Goal: Task Accomplishment & Management: Use online tool/utility

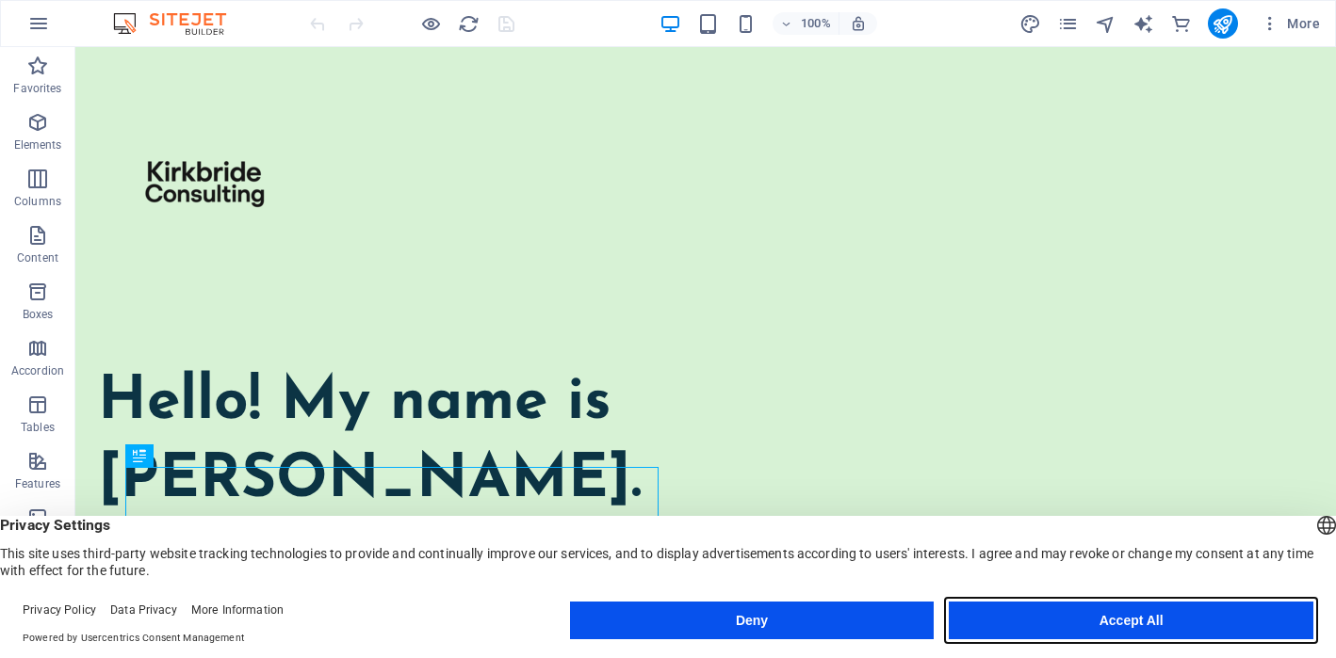
click at [1045, 610] on button "Accept All" at bounding box center [1131, 621] width 365 height 38
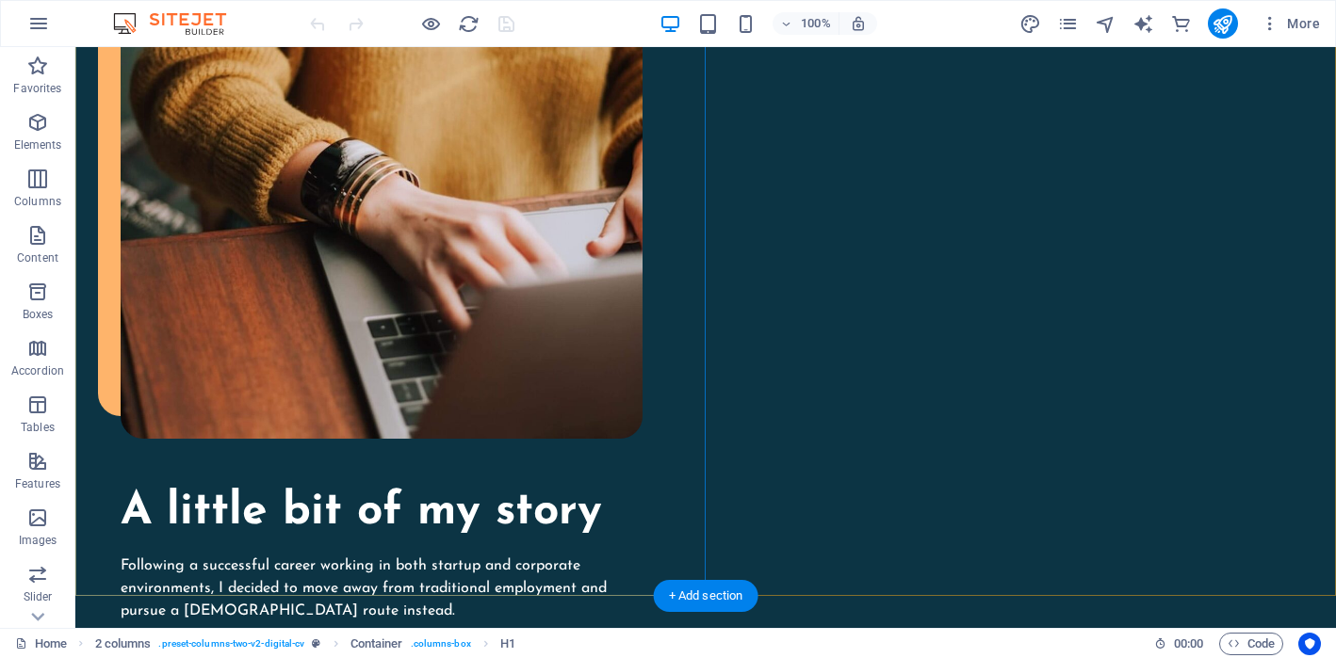
scroll to position [2042, 0]
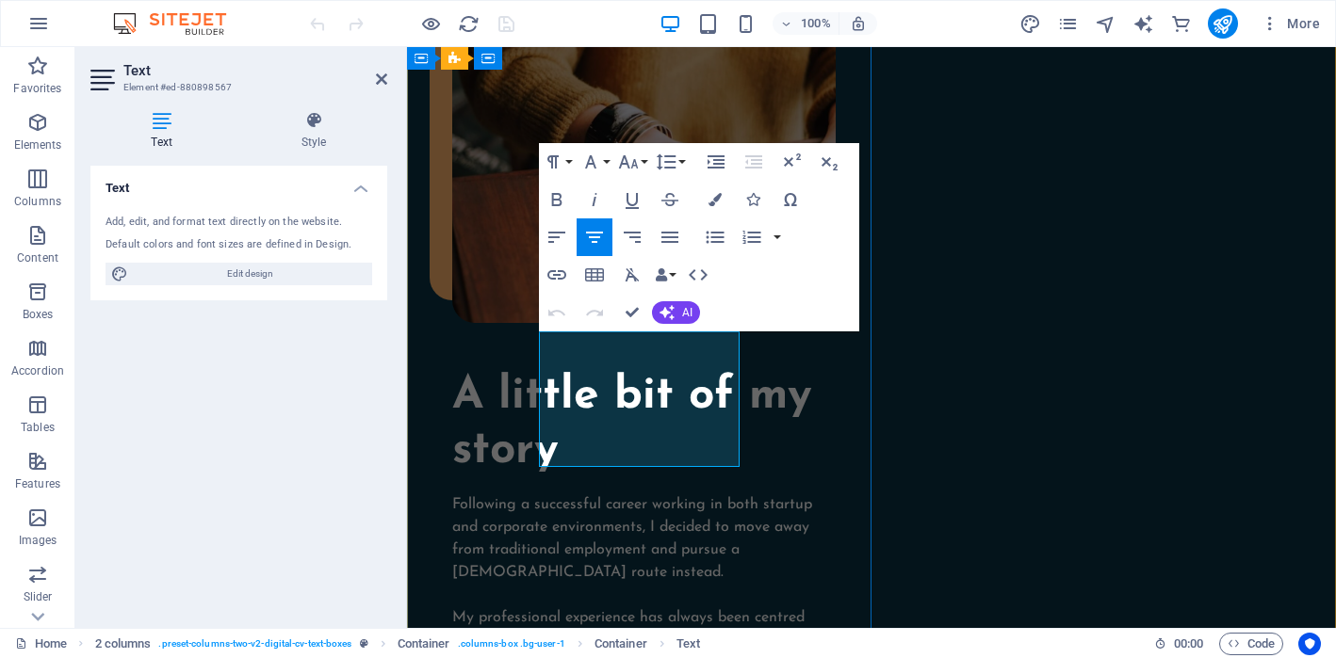
click at [597, 235] on icon "button" at bounding box center [594, 237] width 23 height 23
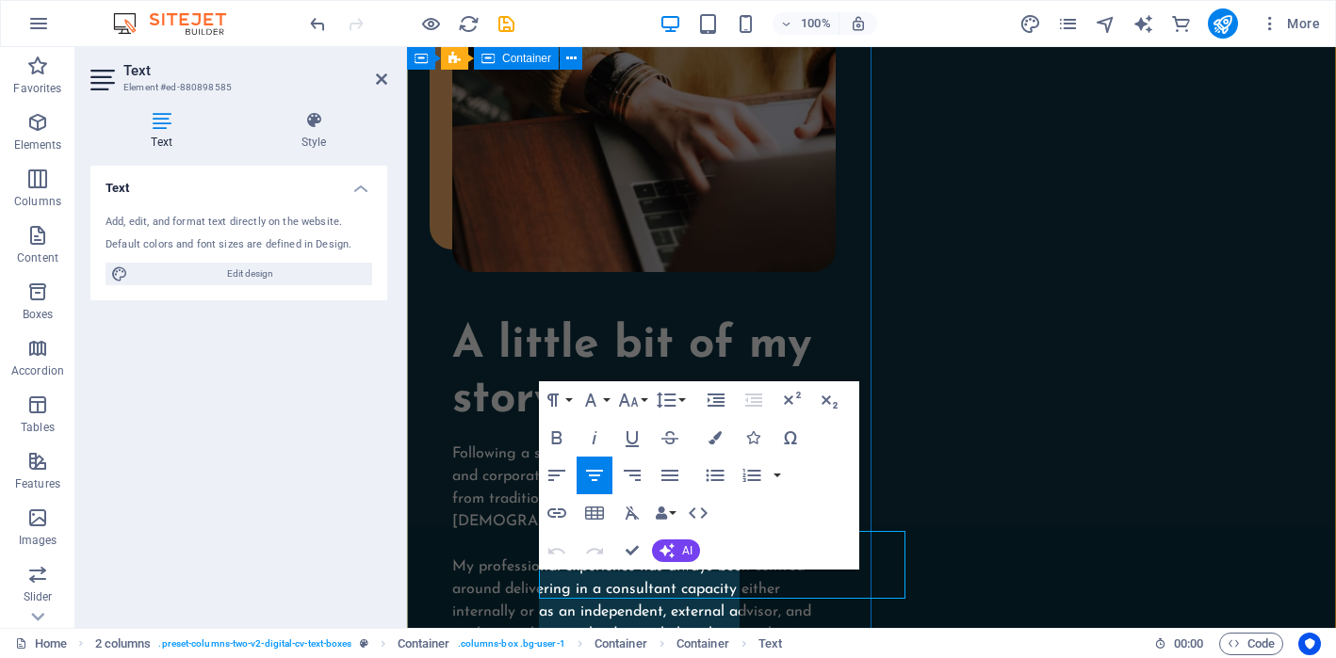
scroll to position [1962, 0]
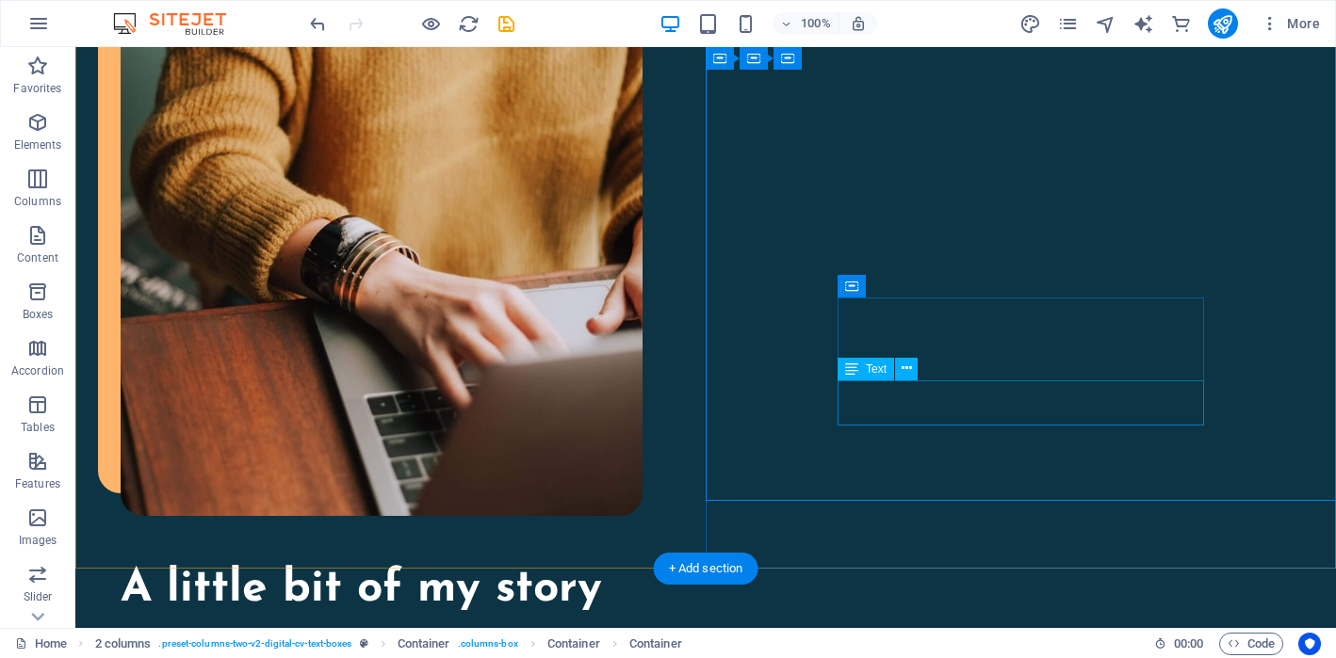
scroll to position [2068, 0]
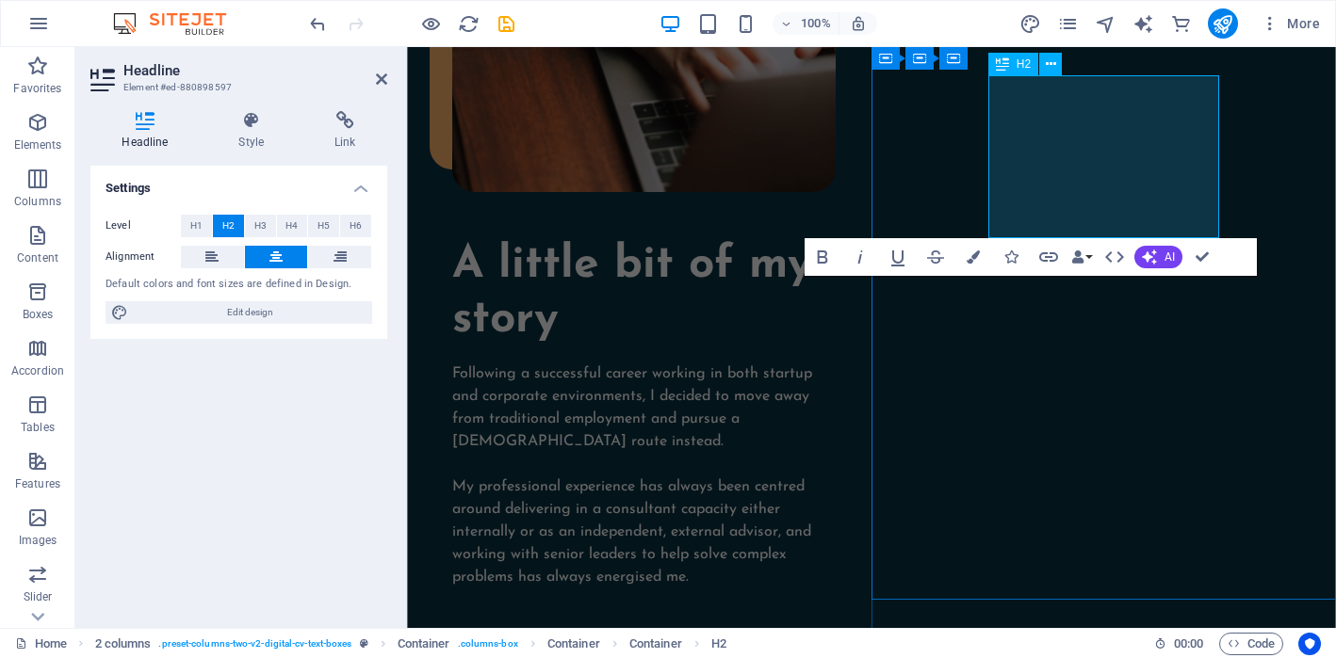
scroll to position [1962, 0]
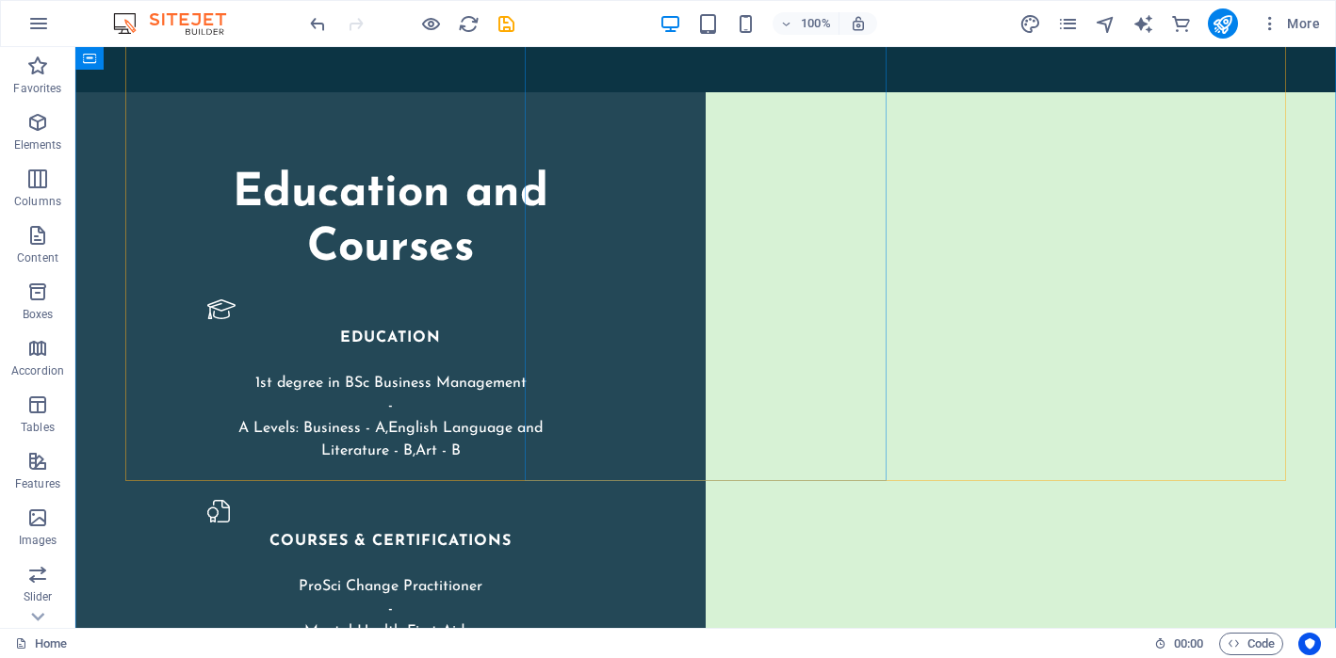
scroll to position [2946, 0]
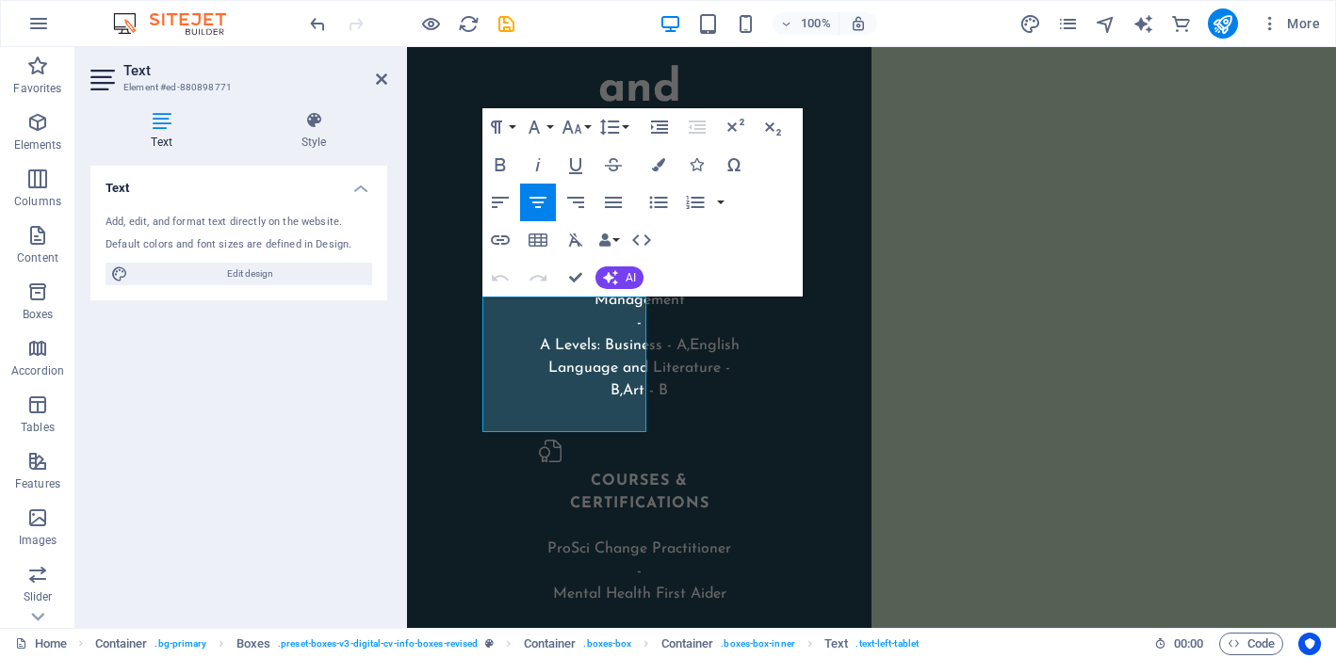
click at [347, 339] on div "Text Add, edit, and format text directly on the website. Default colors and fon…" at bounding box center [238, 389] width 297 height 447
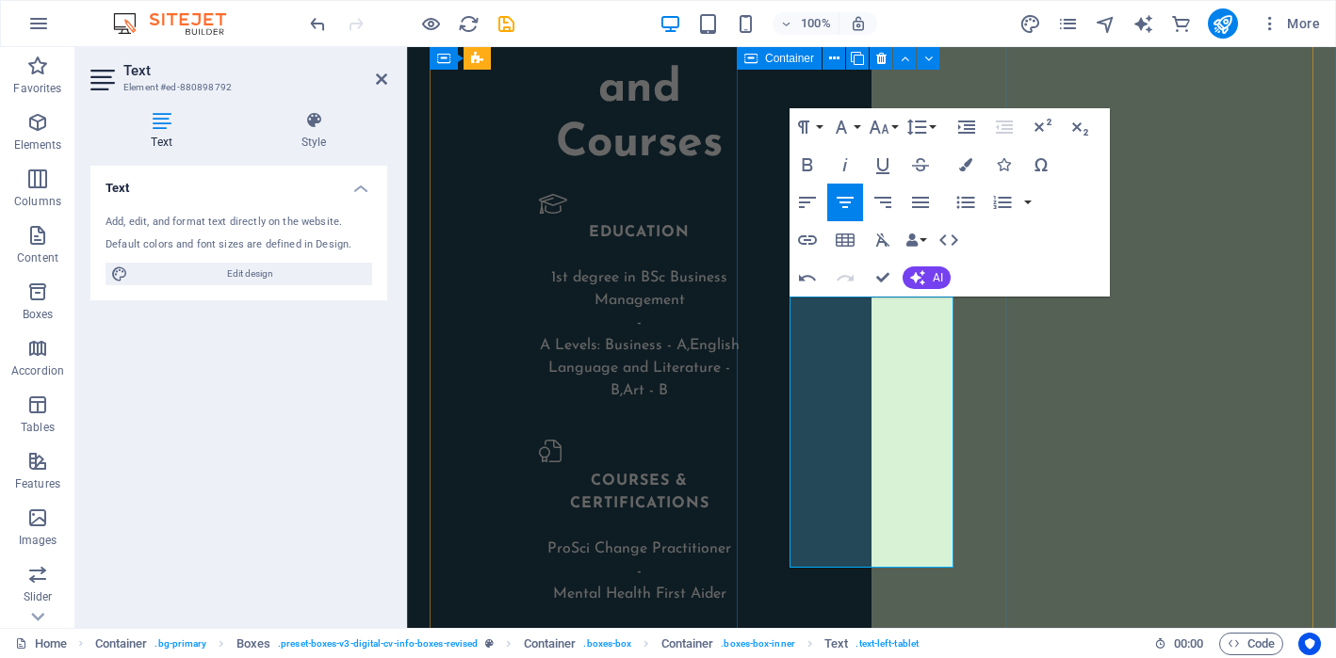
drag, startPoint x: 799, startPoint y: 440, endPoint x: 939, endPoint y: 591, distance: 205.9
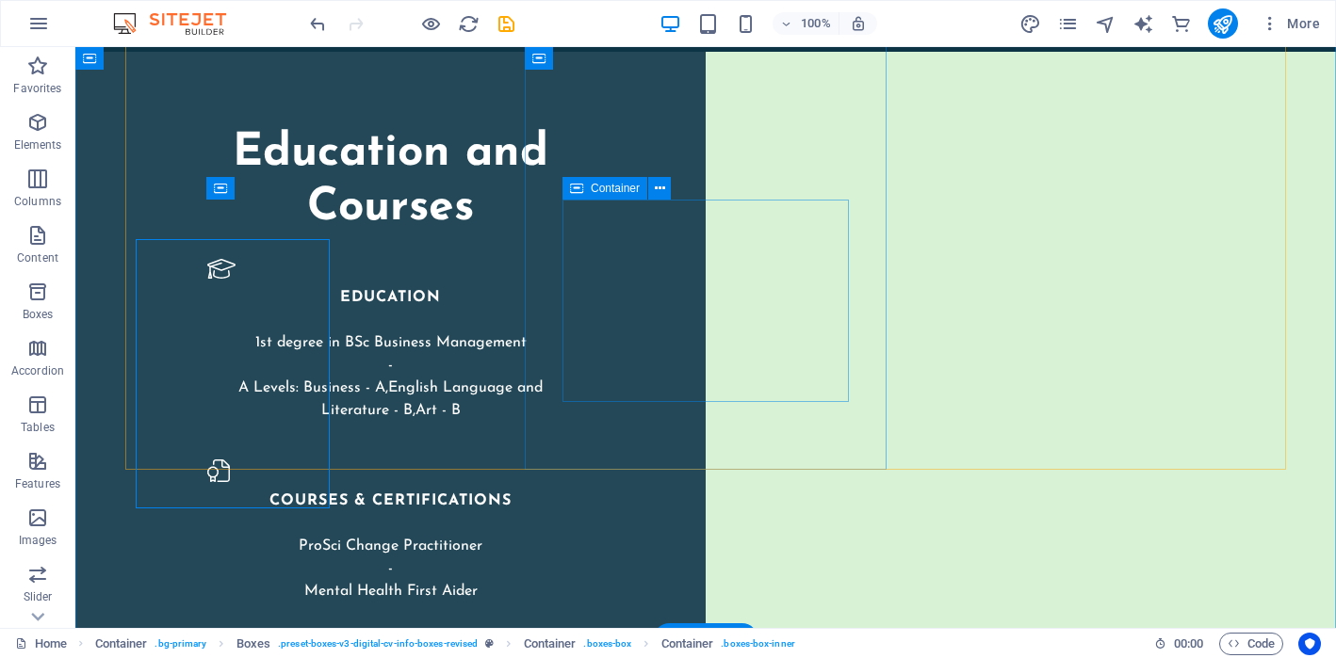
scroll to position [2946, 0]
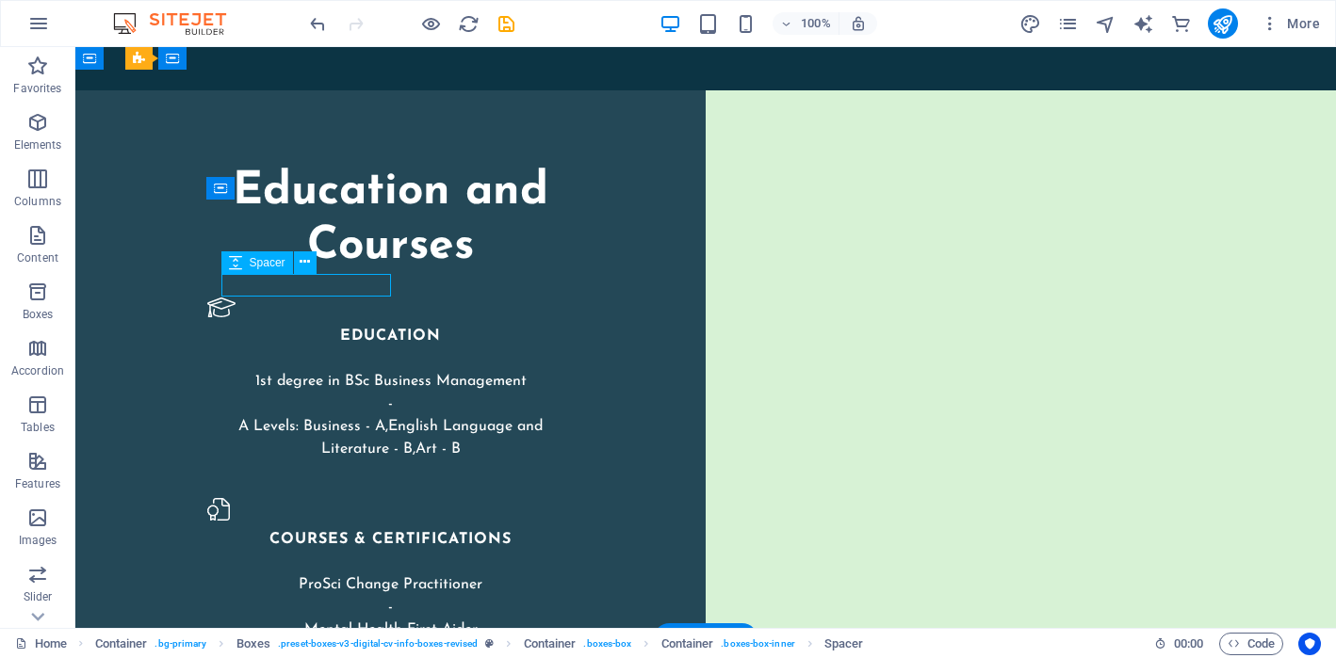
select select "px"
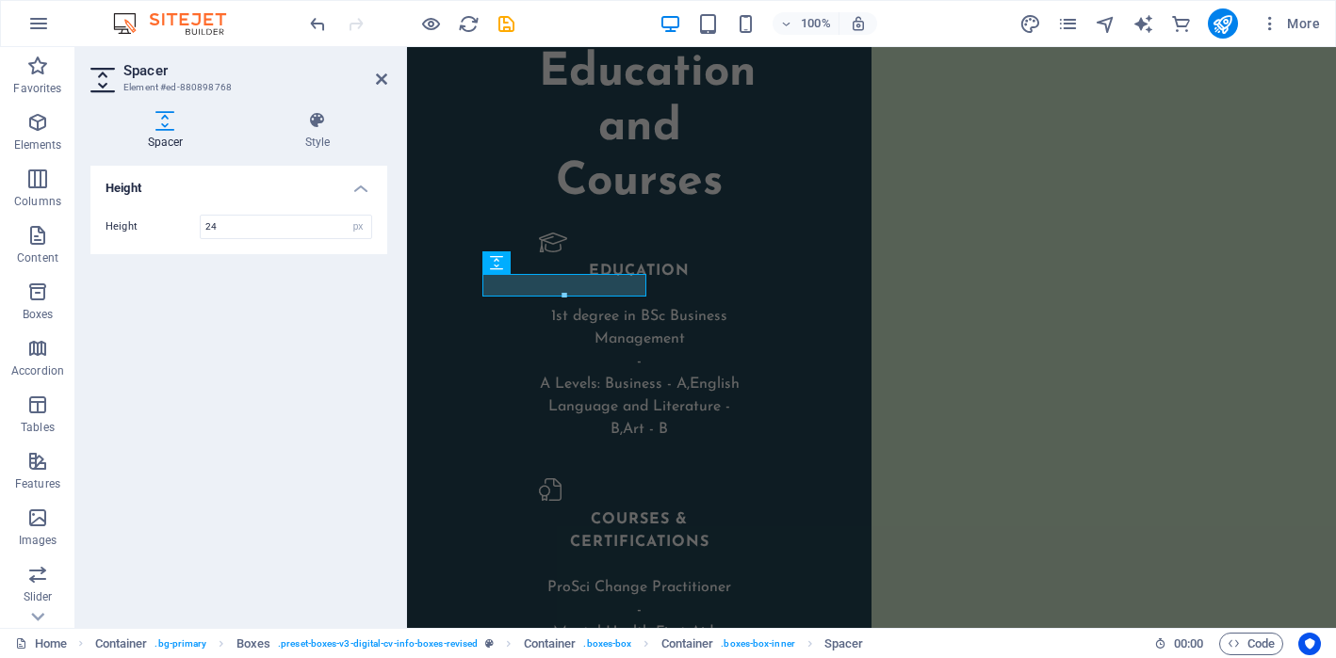
scroll to position [2985, 0]
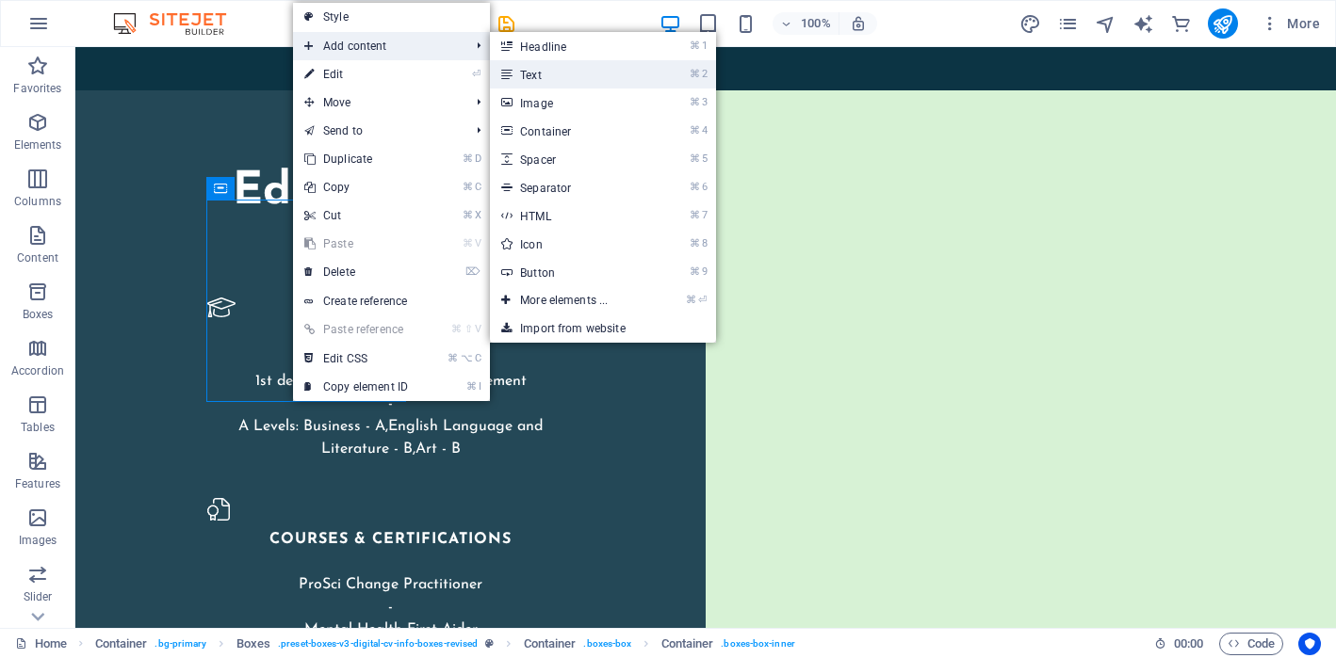
click at [511, 72] on icon at bounding box center [505, 74] width 9 height 28
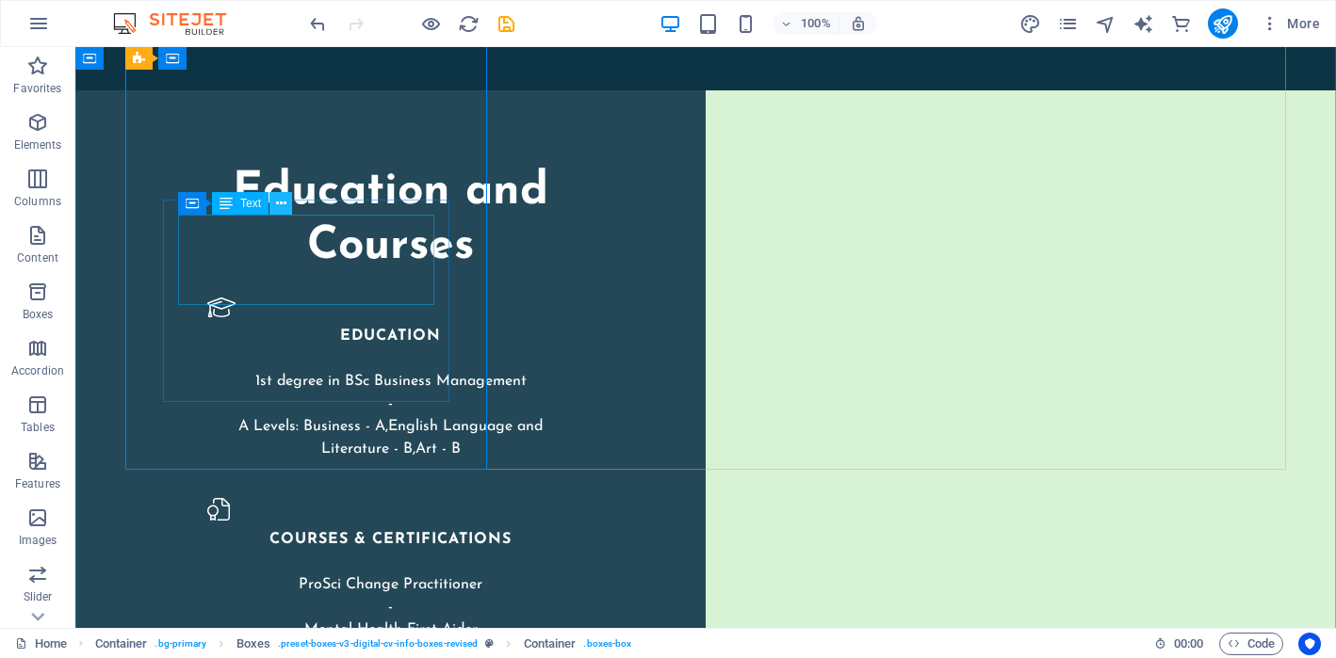
click at [283, 210] on icon at bounding box center [281, 204] width 10 height 20
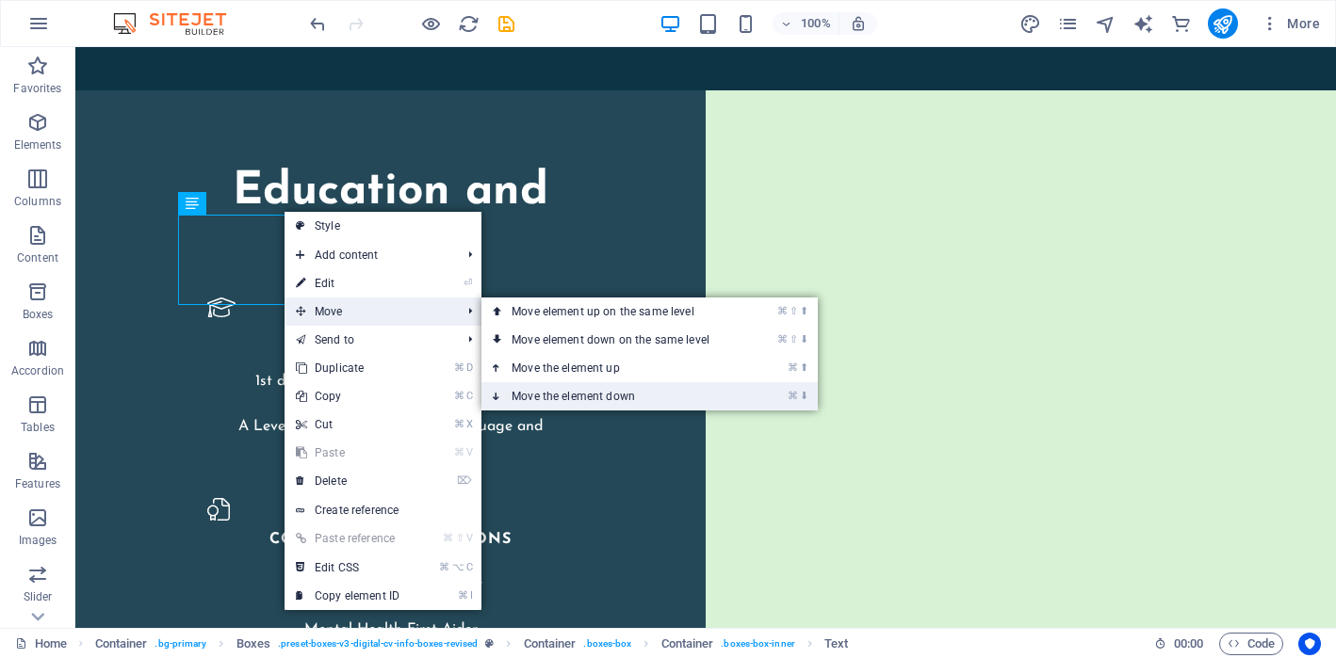
click at [531, 400] on link "⌘ ⬇ Move the element down" at bounding box center [614, 396] width 266 height 28
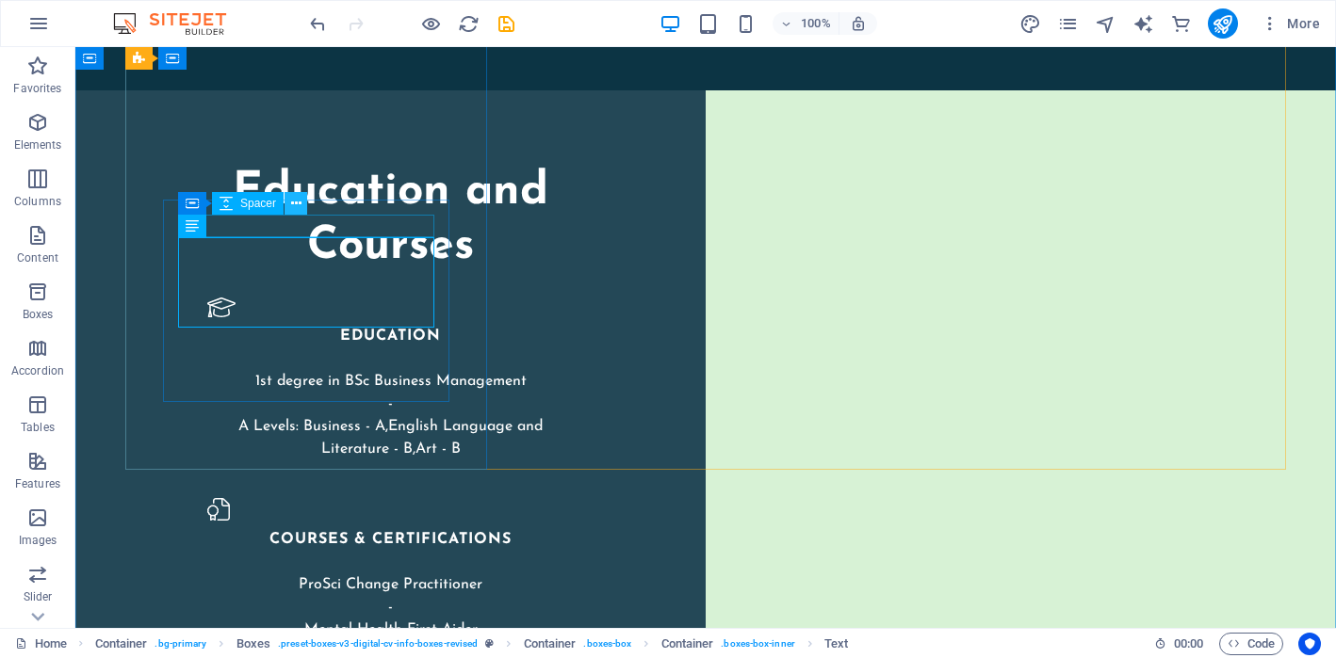
click at [295, 213] on icon at bounding box center [296, 204] width 10 height 20
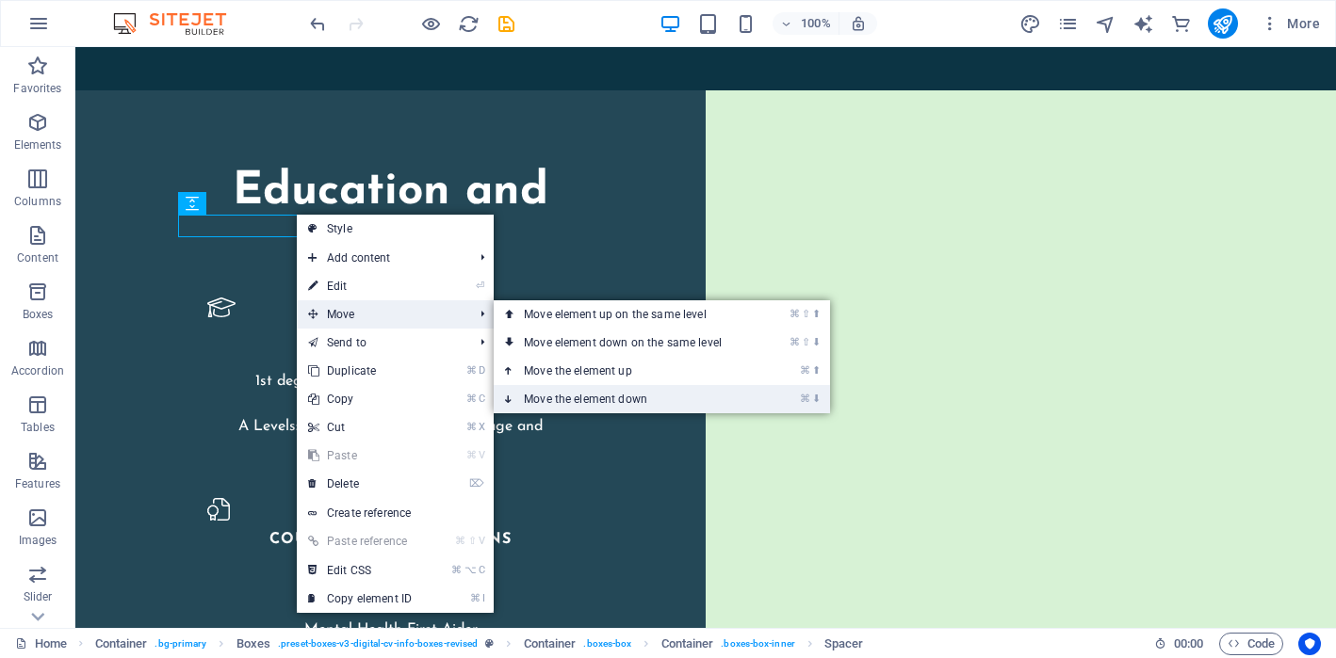
click at [552, 398] on link "⌘ ⬇ Move the element down" at bounding box center [627, 399] width 266 height 28
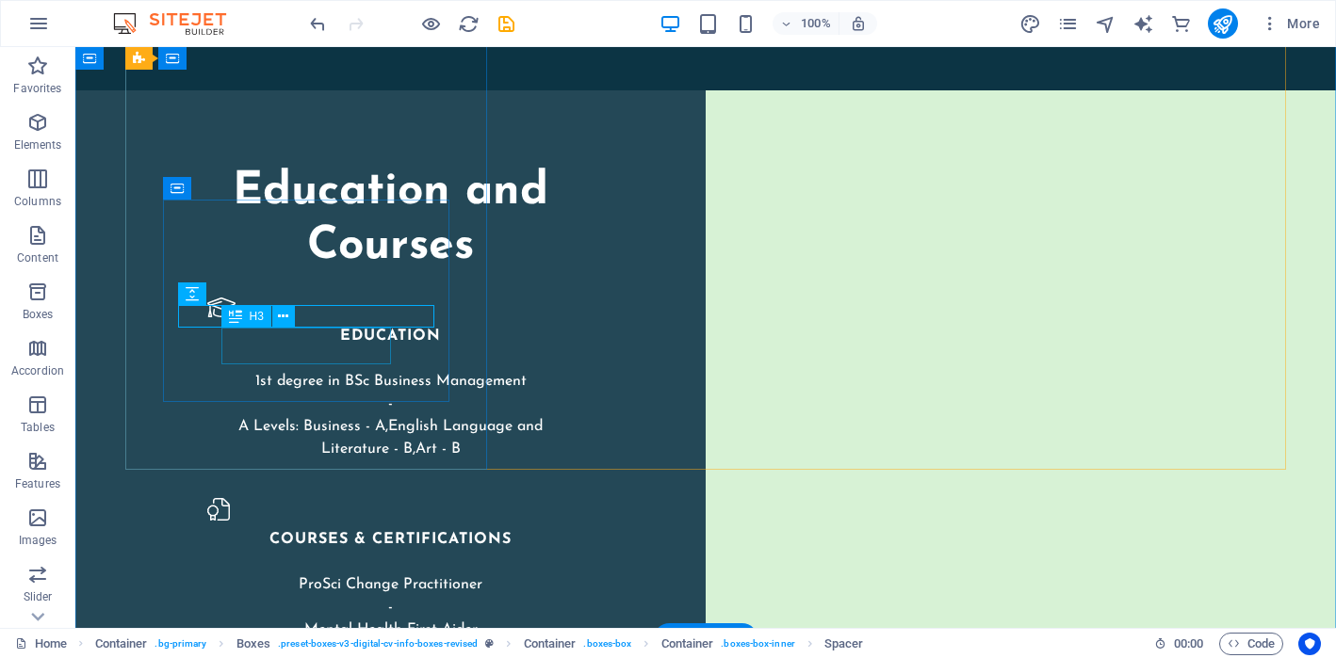
click at [280, 316] on icon at bounding box center [283, 317] width 10 height 20
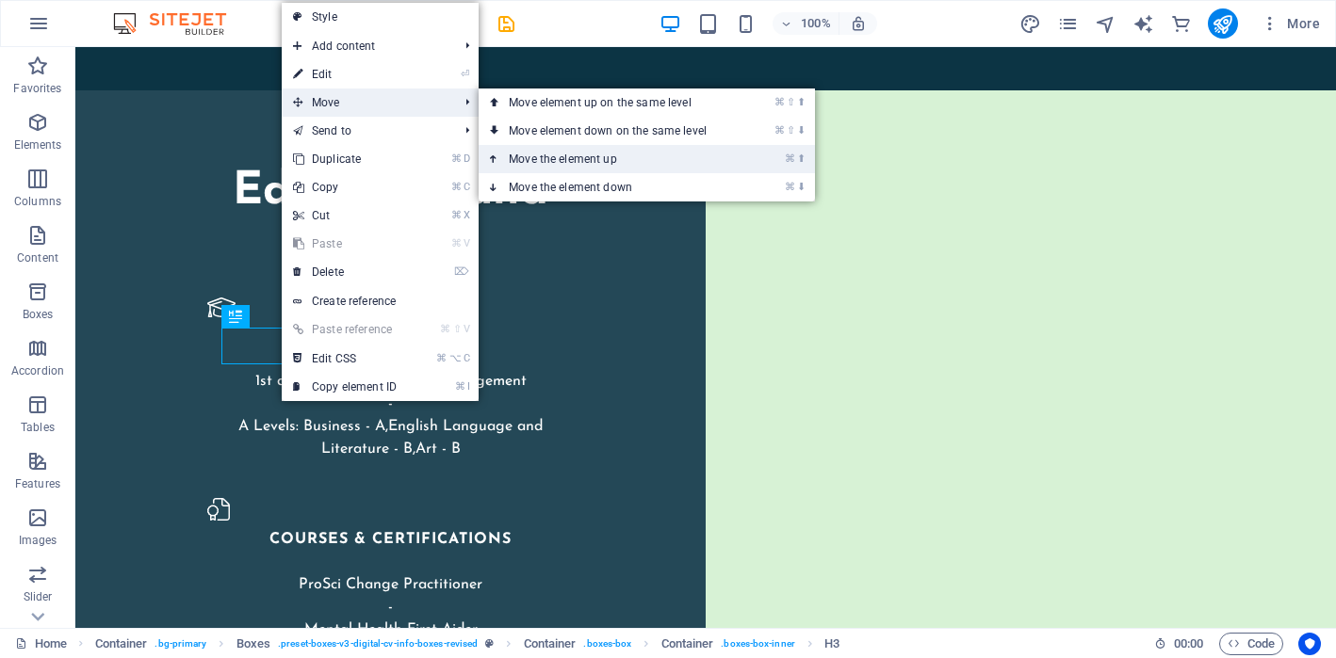
click at [536, 161] on link "⌘ ⬆ Move the element up" at bounding box center [612, 159] width 266 height 28
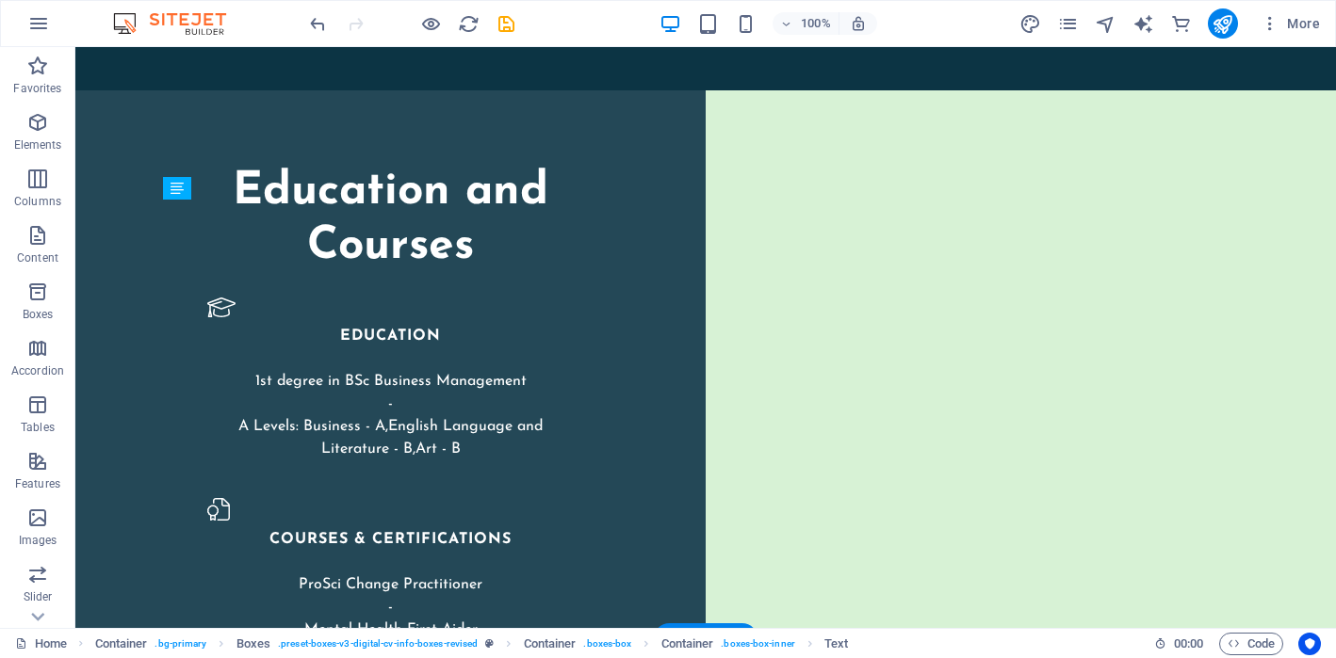
drag, startPoint x: 341, startPoint y: 277, endPoint x: 347, endPoint y: 359, distance: 82.1
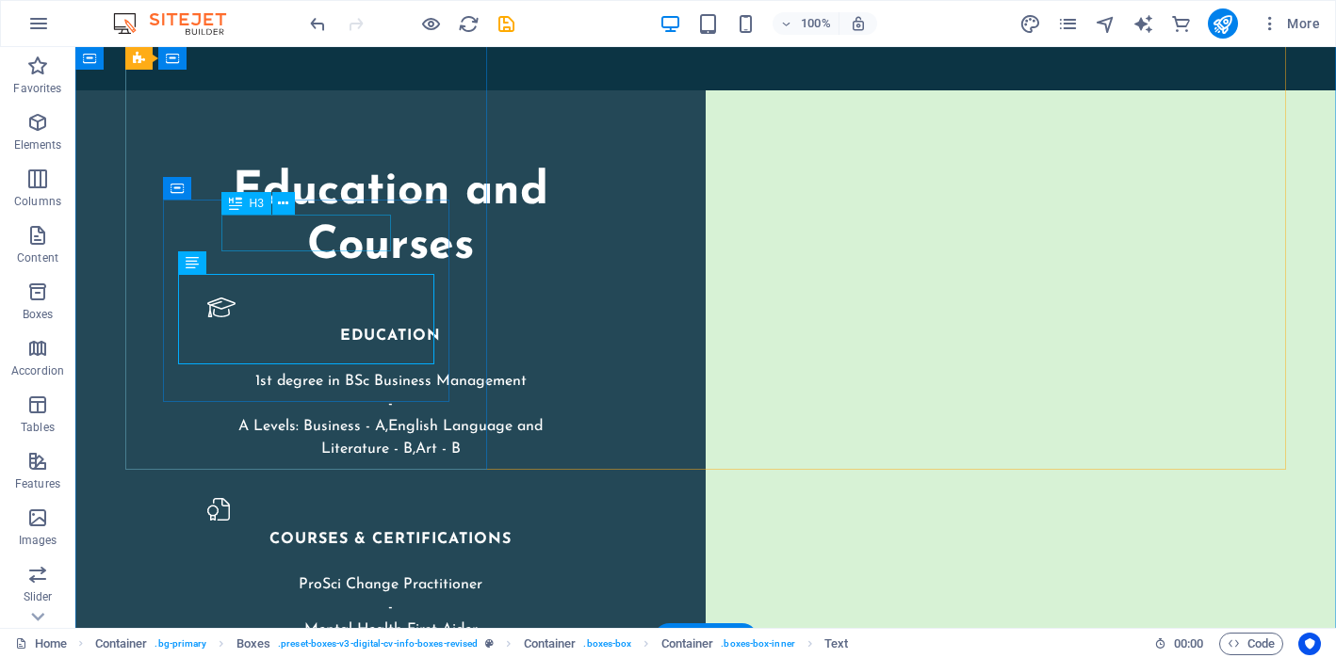
click at [284, 204] on icon at bounding box center [283, 204] width 10 height 20
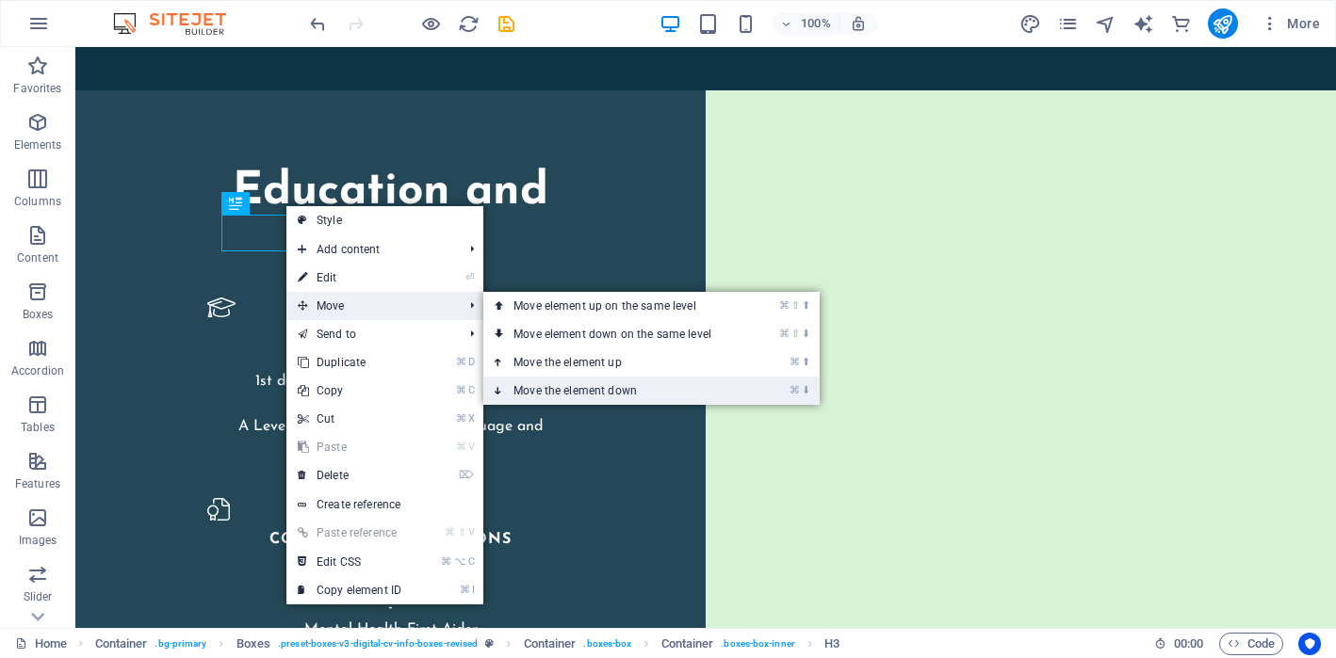
click at [535, 386] on link "⌘ ⬇ Move the element down" at bounding box center [616, 391] width 266 height 28
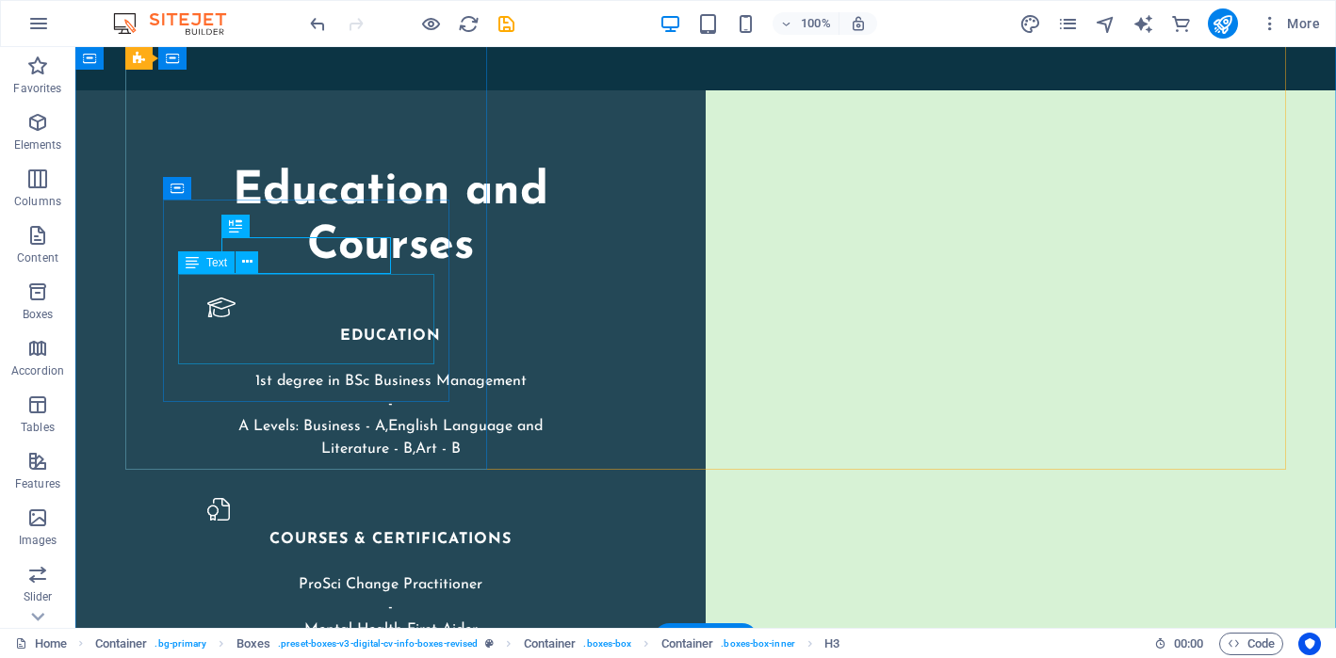
click at [250, 266] on icon at bounding box center [247, 262] width 10 height 20
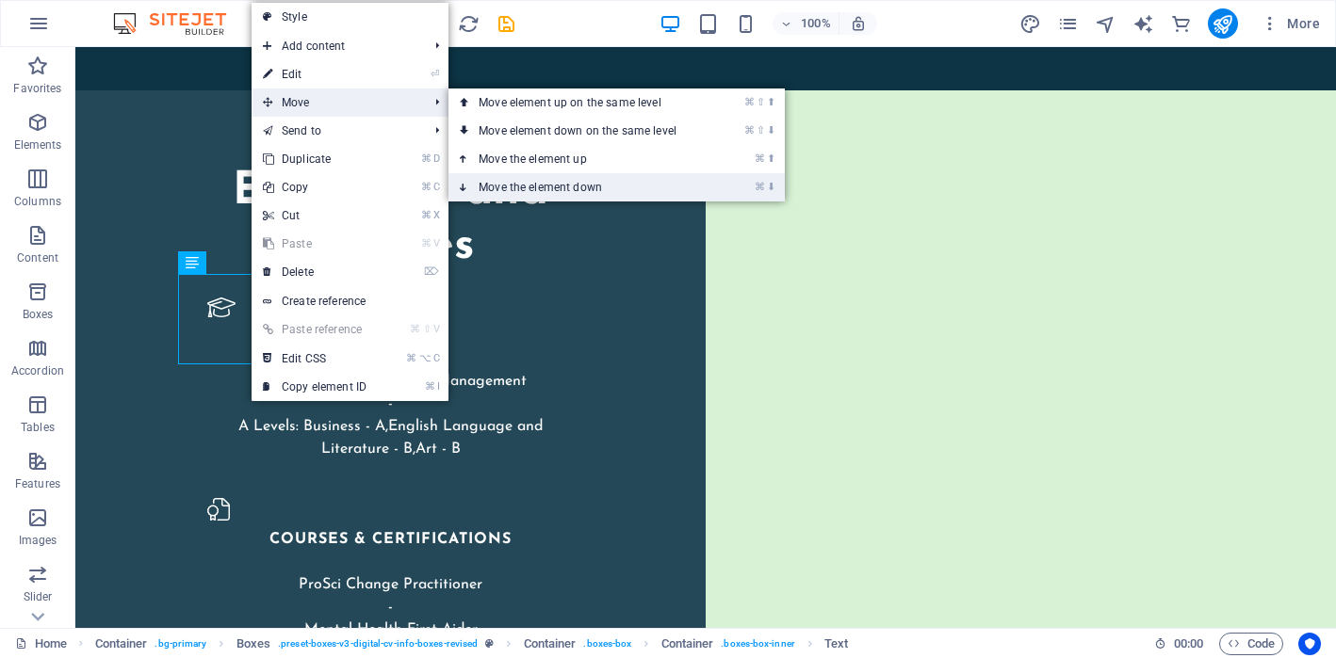
click at [520, 187] on link "⌘ ⬇ Move the element down" at bounding box center [581, 187] width 266 height 28
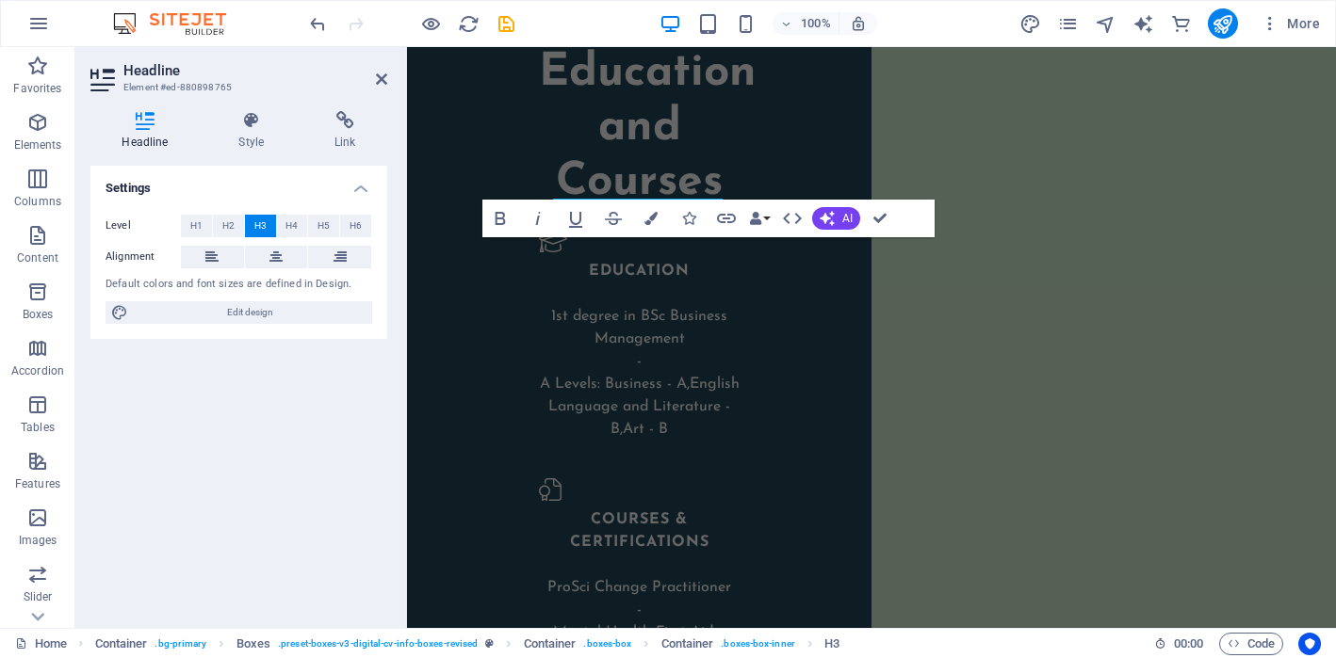
scroll to position [2985, 0]
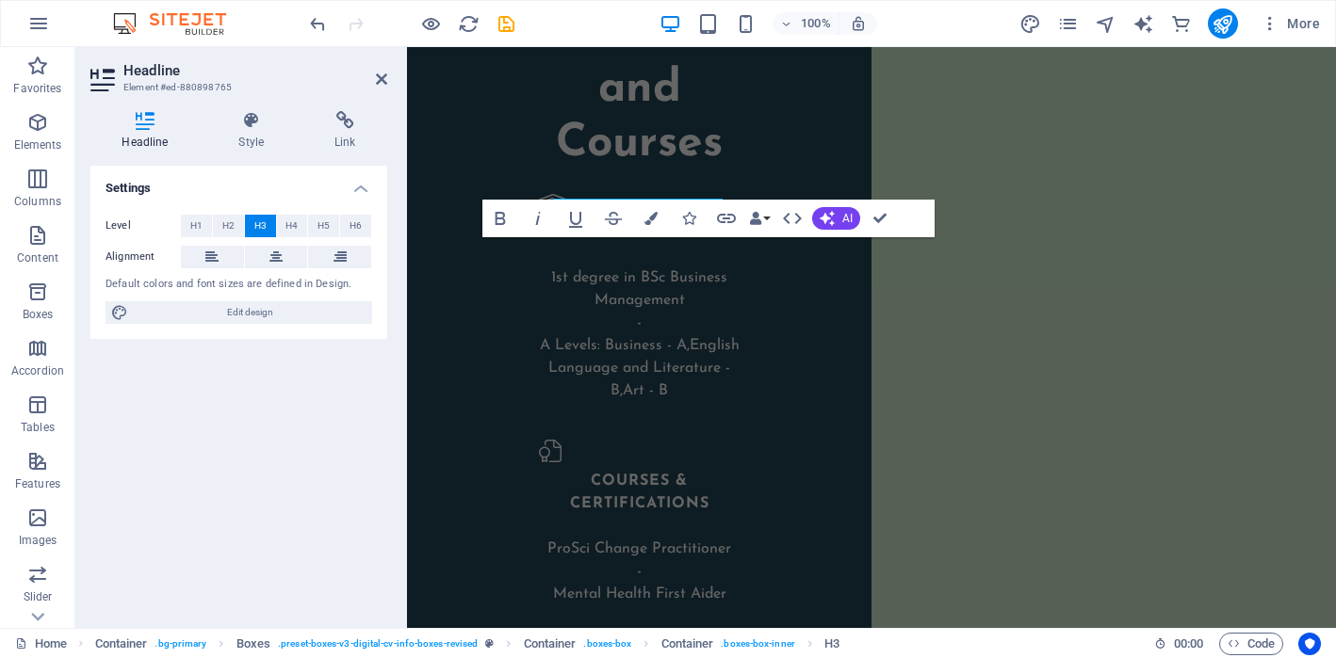
click at [325, 255] on button at bounding box center [339, 257] width 63 height 23
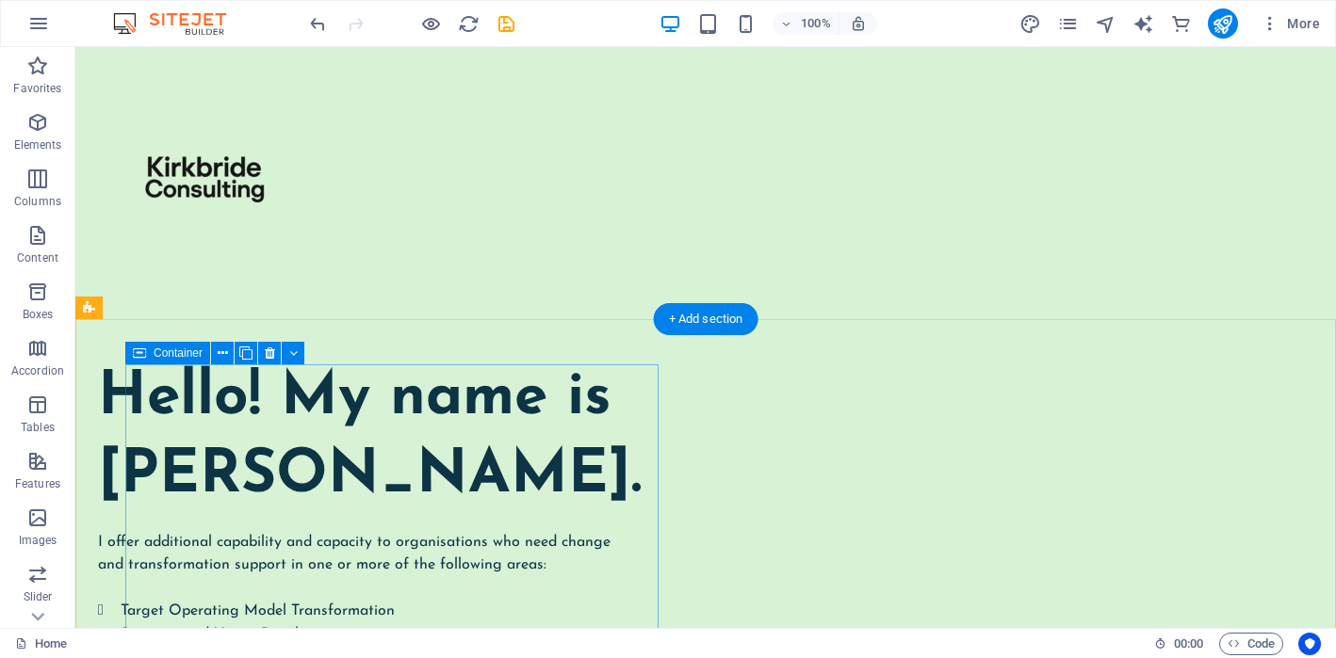
scroll to position [0, 0]
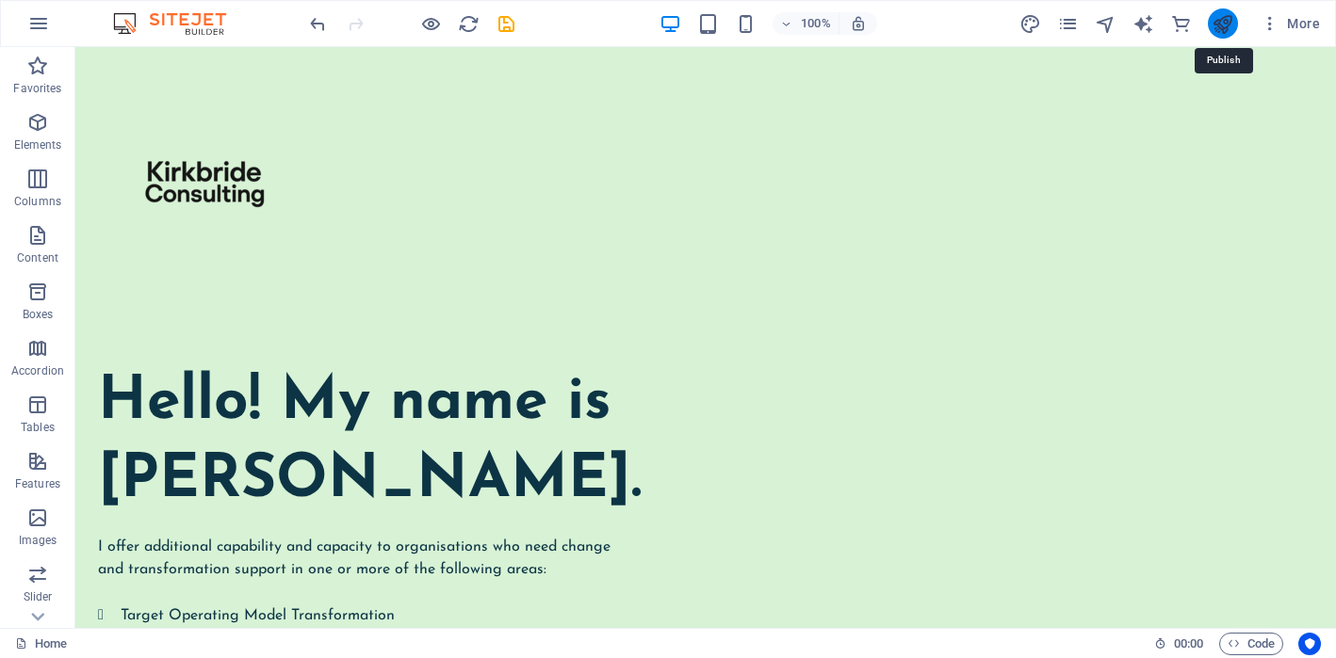
click at [1224, 23] on icon "publish" at bounding box center [1222, 24] width 22 height 22
checkbox input "false"
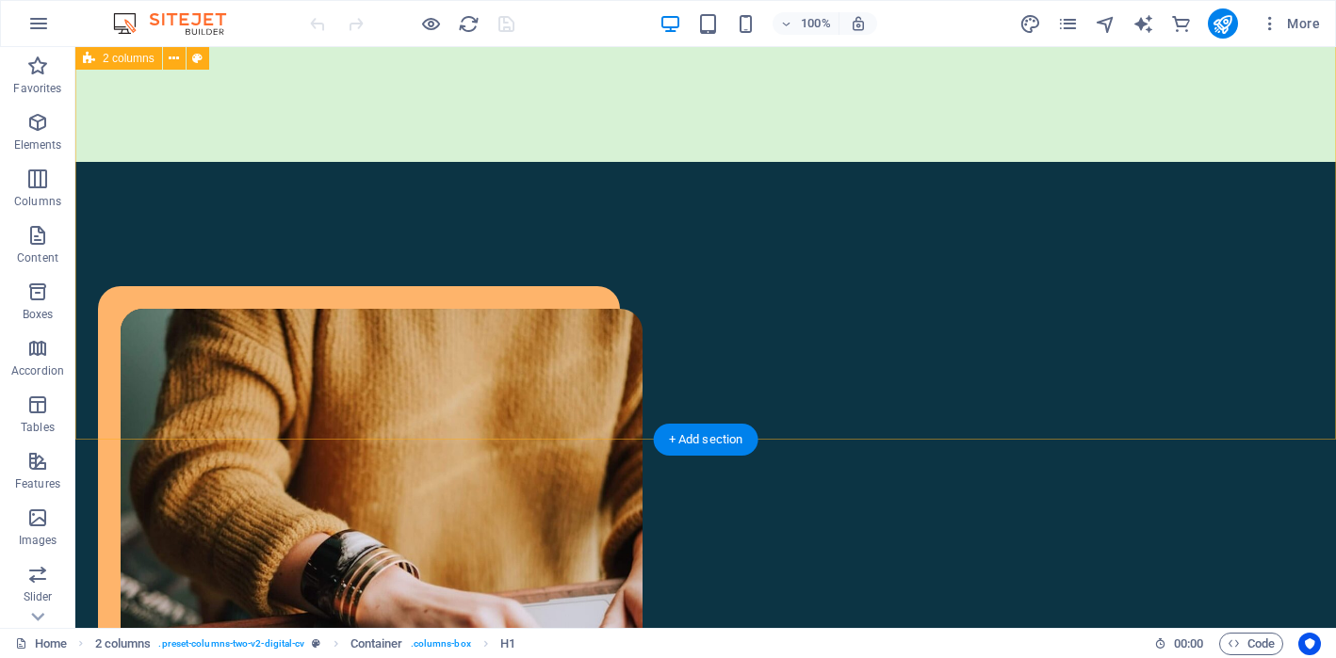
scroll to position [1649, 0]
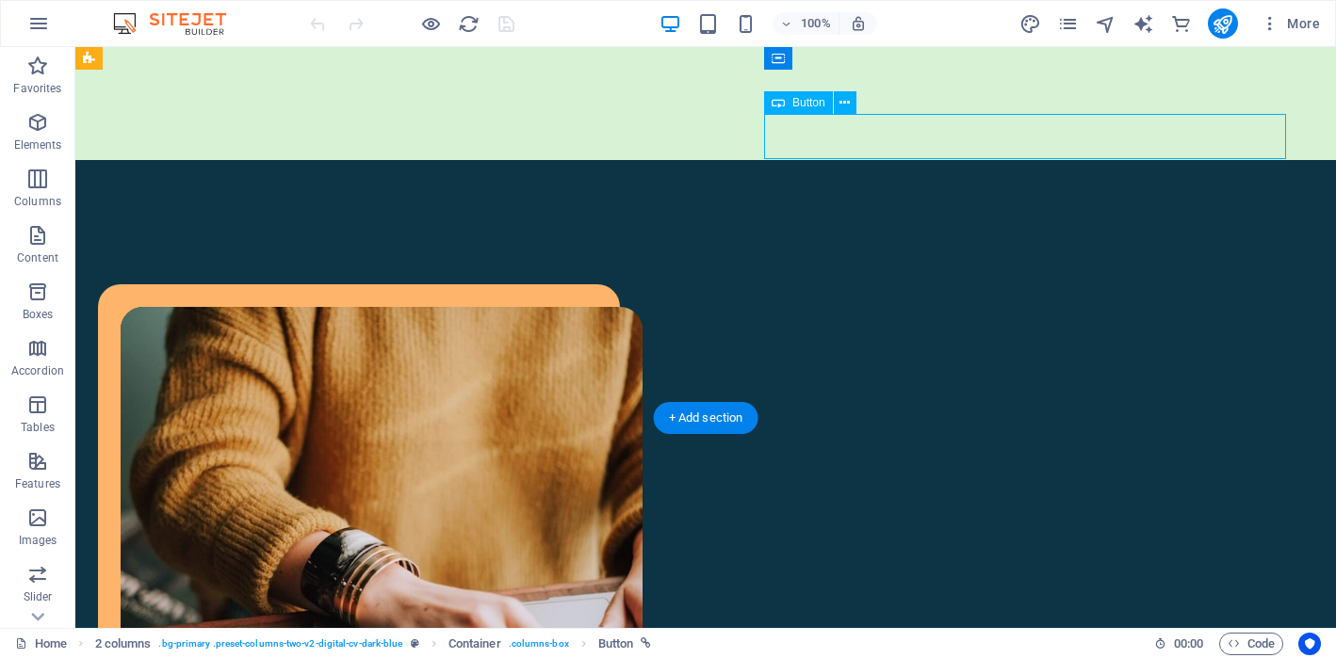
click at [843, 104] on icon at bounding box center [844, 103] width 10 height 20
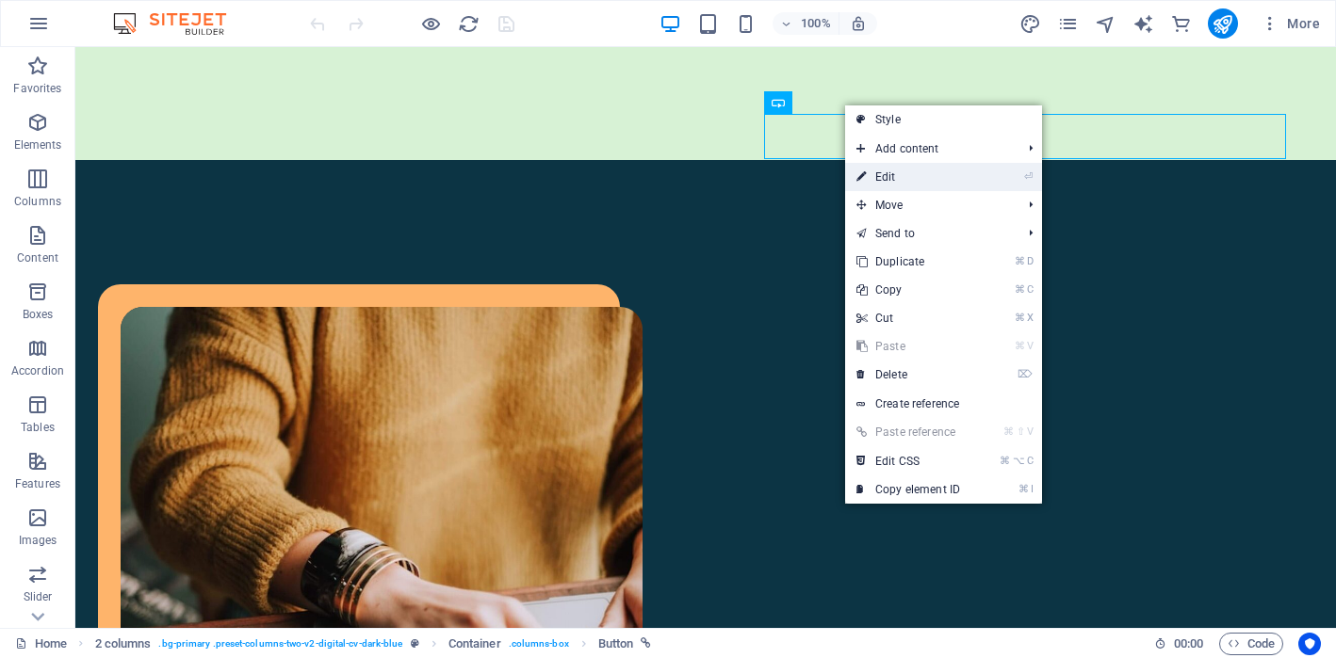
click at [857, 176] on icon at bounding box center [860, 177] width 9 height 28
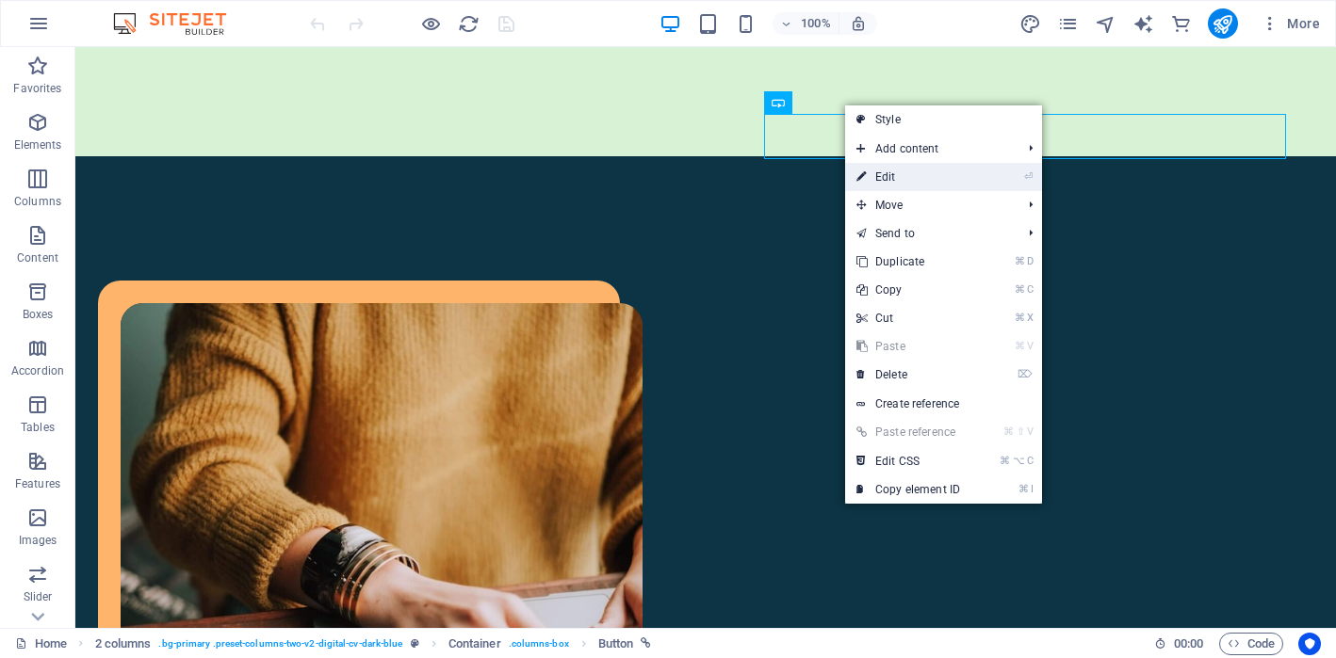
select select "px"
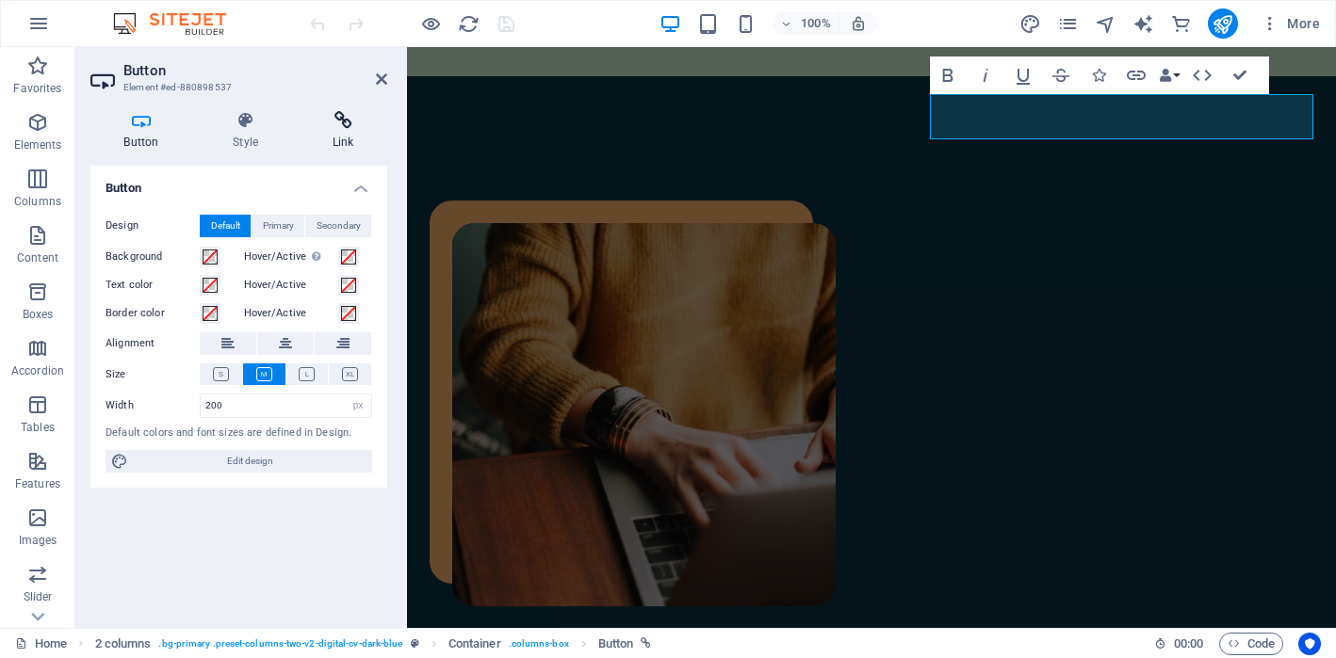
click at [342, 139] on h4 "Link" at bounding box center [343, 131] width 89 height 40
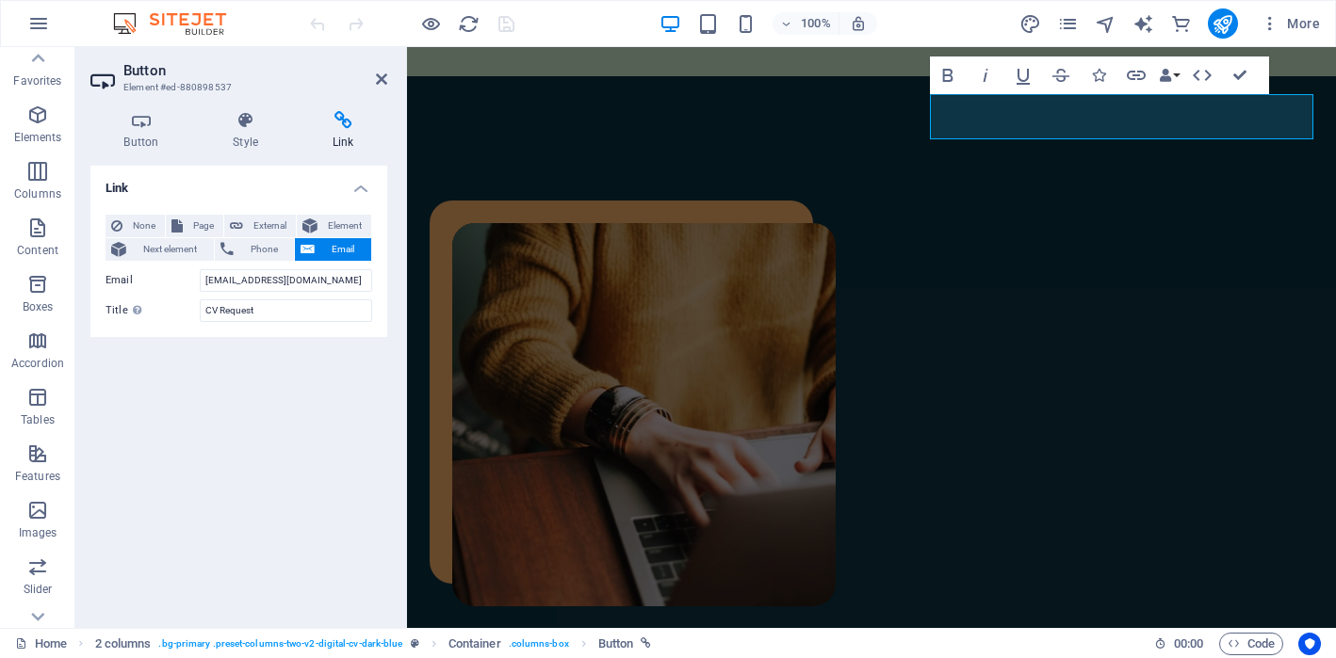
scroll to position [0, 0]
click at [43, 25] on icon "button" at bounding box center [38, 23] width 23 height 23
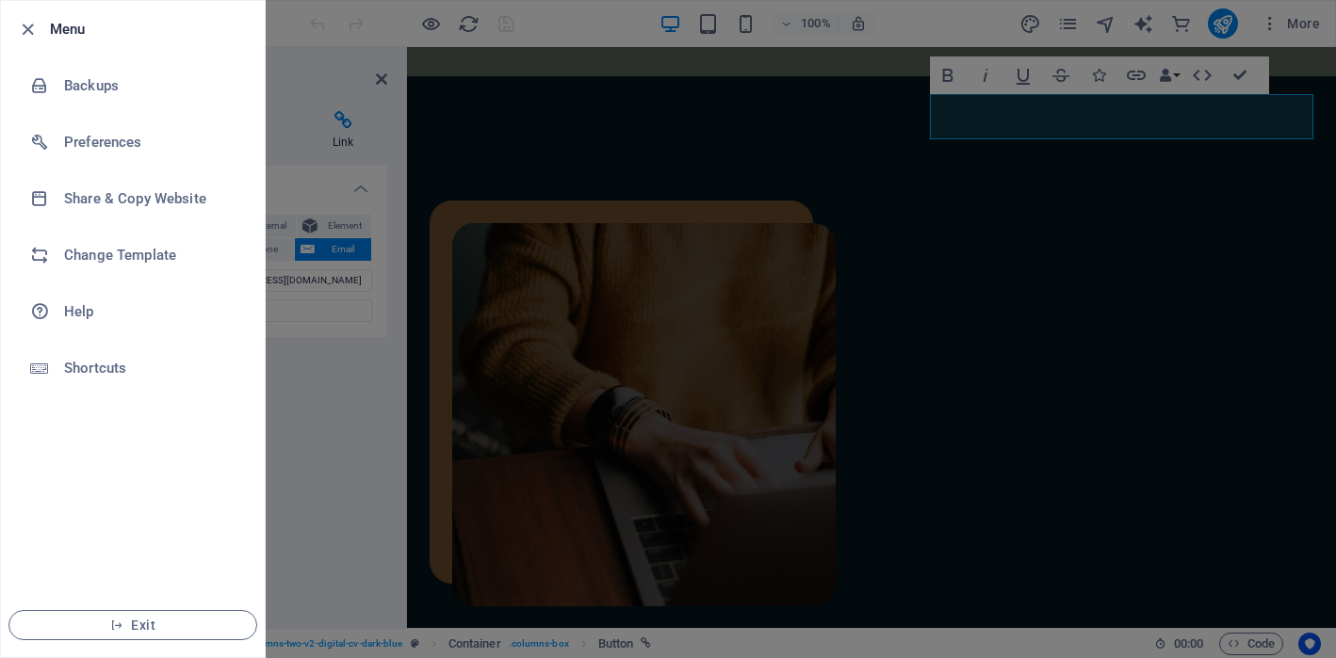
click at [285, 425] on div at bounding box center [668, 329] width 1336 height 658
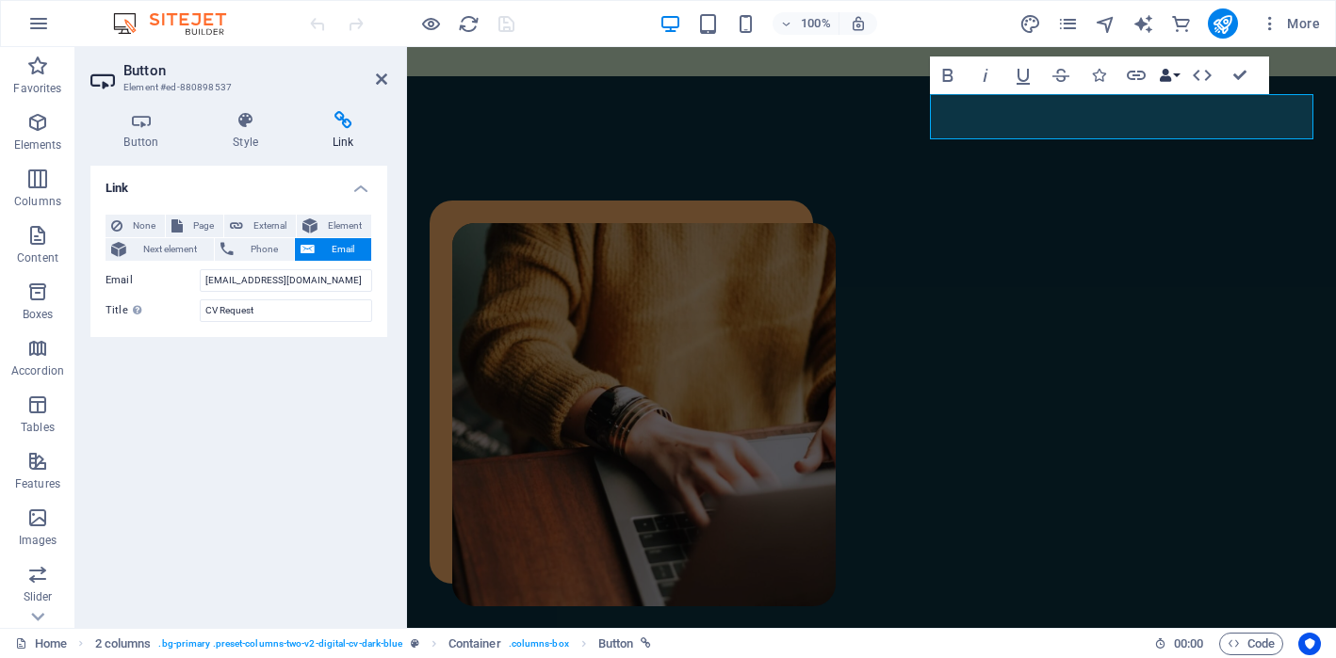
click at [1173, 75] on button "Data Bindings" at bounding box center [1169, 76] width 26 height 38
